Goal: Transaction & Acquisition: Purchase product/service

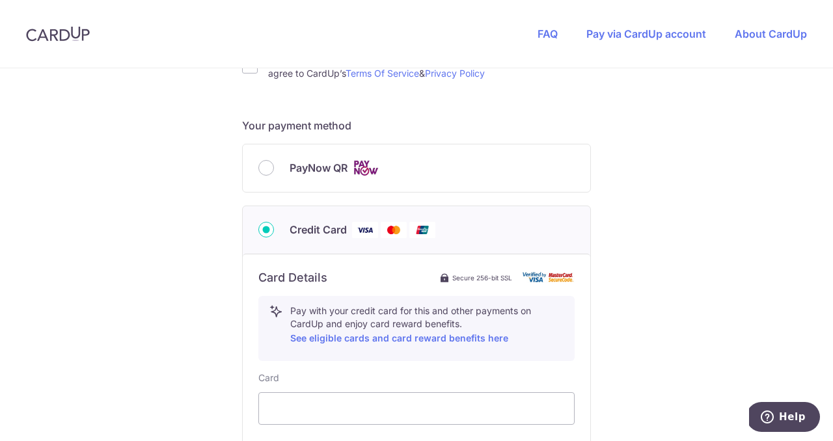
scroll to position [516, 0]
click at [269, 168] on input "PayNow QR" at bounding box center [266, 167] width 16 height 16
radio input "true"
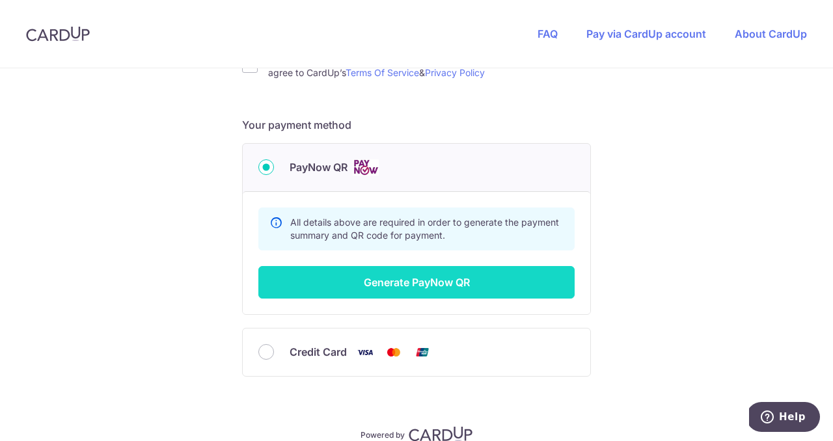
click at [446, 284] on button "Generate PayNow QR" at bounding box center [416, 282] width 316 height 33
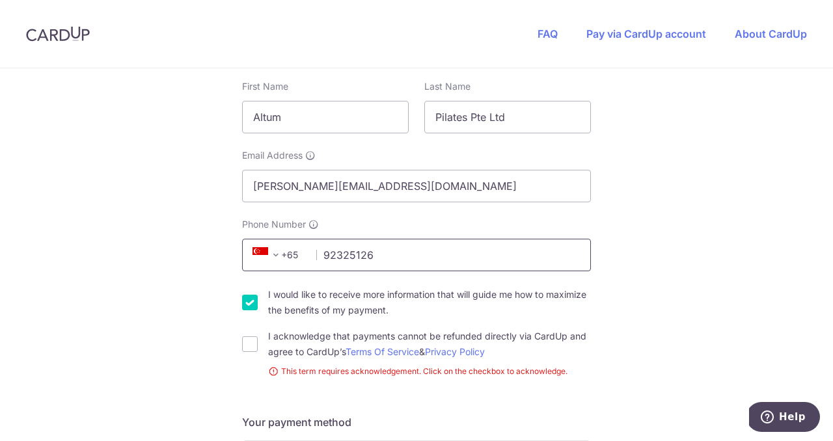
type input "92325126"
click at [736, 310] on div "You are paying Canvaseety Canvaseety uses CardUp to accept payments. Payment de…" at bounding box center [416, 316] width 833 height 969
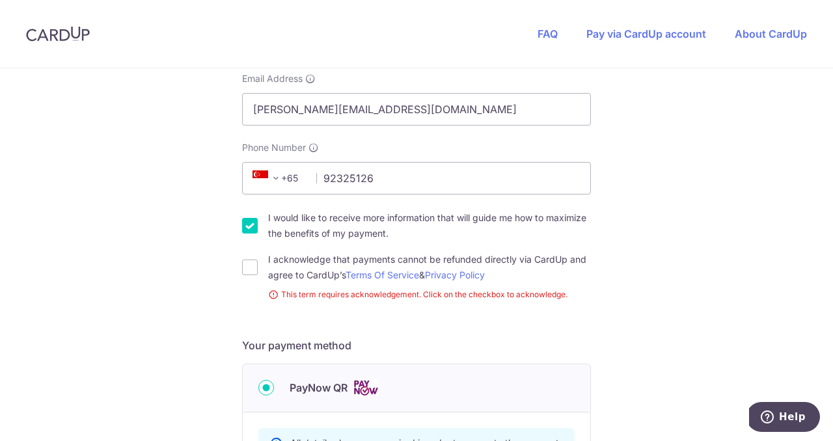
scroll to position [314, 0]
drag, startPoint x: 254, startPoint y: 221, endPoint x: 338, endPoint y: 256, distance: 91.3
click at [254, 221] on input "I would like to receive more information that will guide me how to maximize the…" at bounding box center [250, 225] width 16 height 16
checkbox input "false"
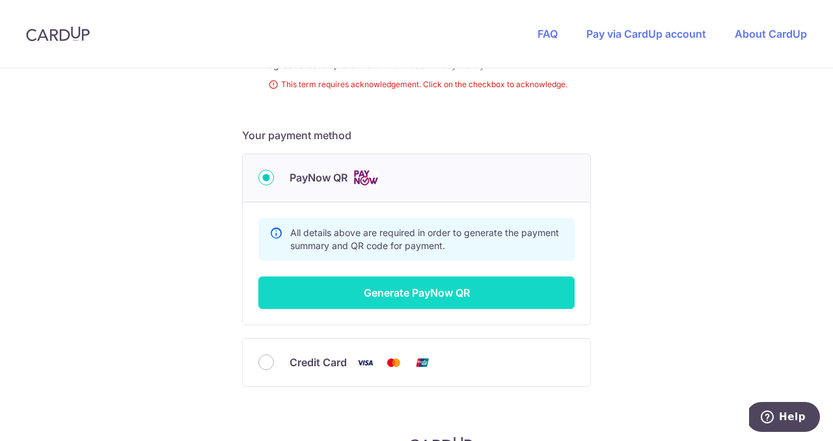
scroll to position [524, 0]
click at [428, 291] on button "Generate PayNow QR" at bounding box center [416, 292] width 316 height 33
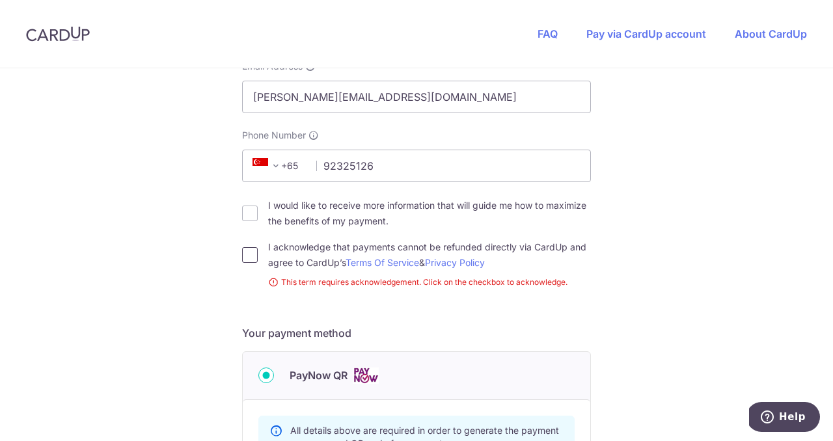
scroll to position [328, 0]
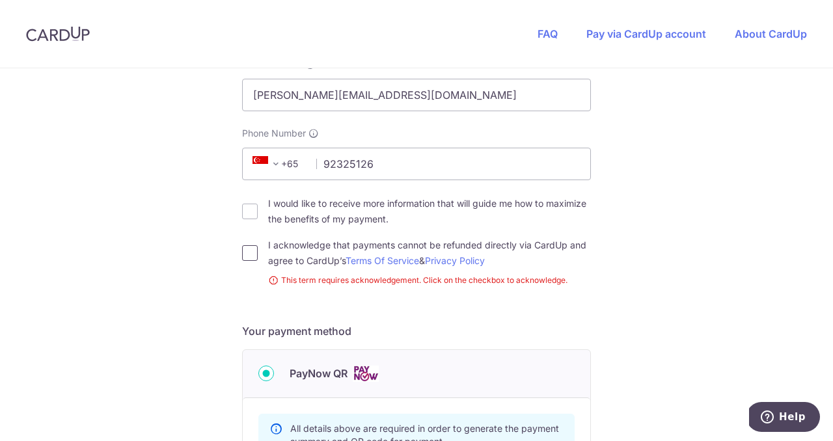
click at [254, 251] on input "I acknowledge that payments cannot be refunded directly via CardUp and agree to…" at bounding box center [250, 253] width 16 height 16
checkbox input "true"
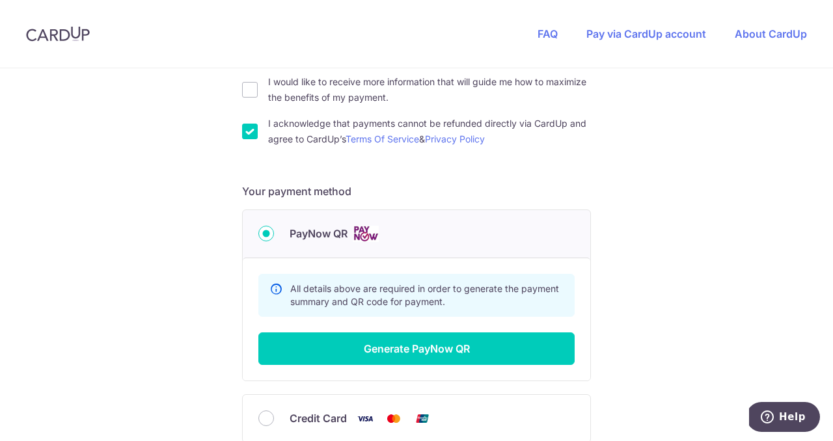
scroll to position [453, 0]
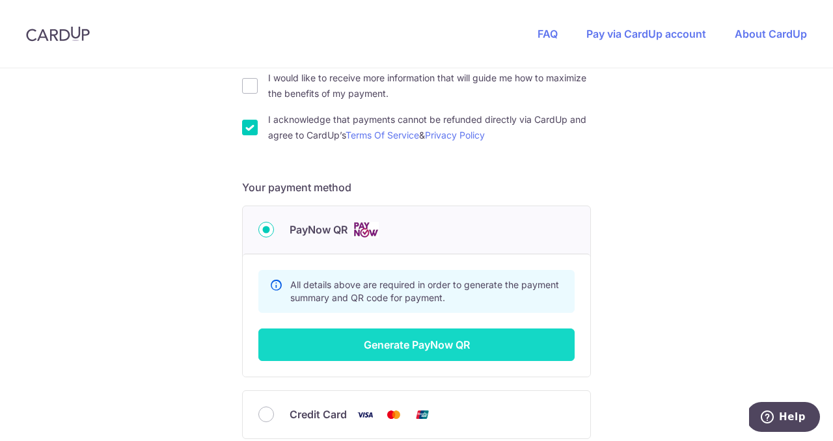
click at [427, 347] on button "Generate PayNow QR" at bounding box center [416, 345] width 316 height 33
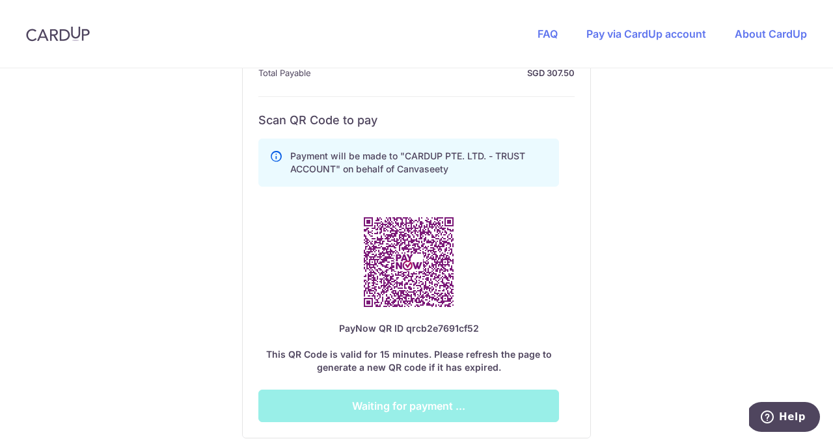
scroll to position [689, 0]
